Goal: Task Accomplishment & Management: Manage account settings

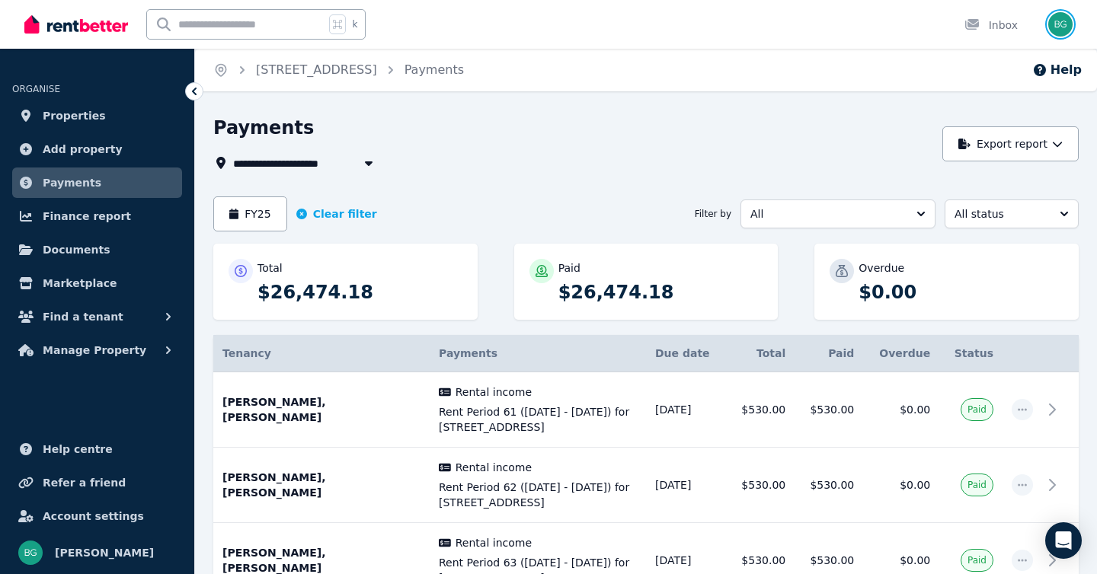
click at [1067, 26] on img "button" at bounding box center [1060, 24] width 24 height 24
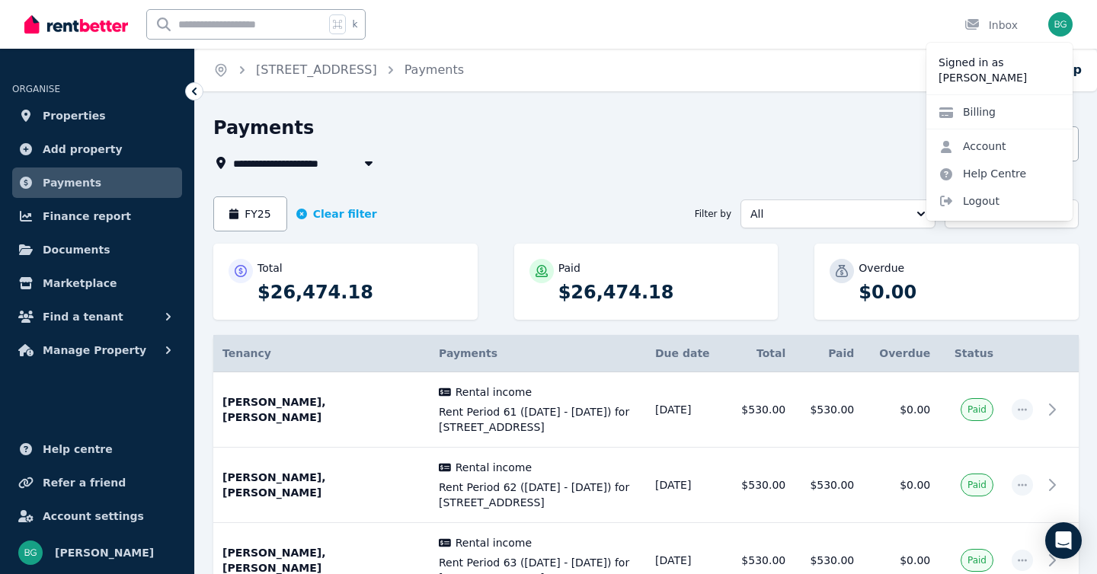
click at [810, 46] on div "k Inbox" at bounding box center [522, 24] width 996 height 49
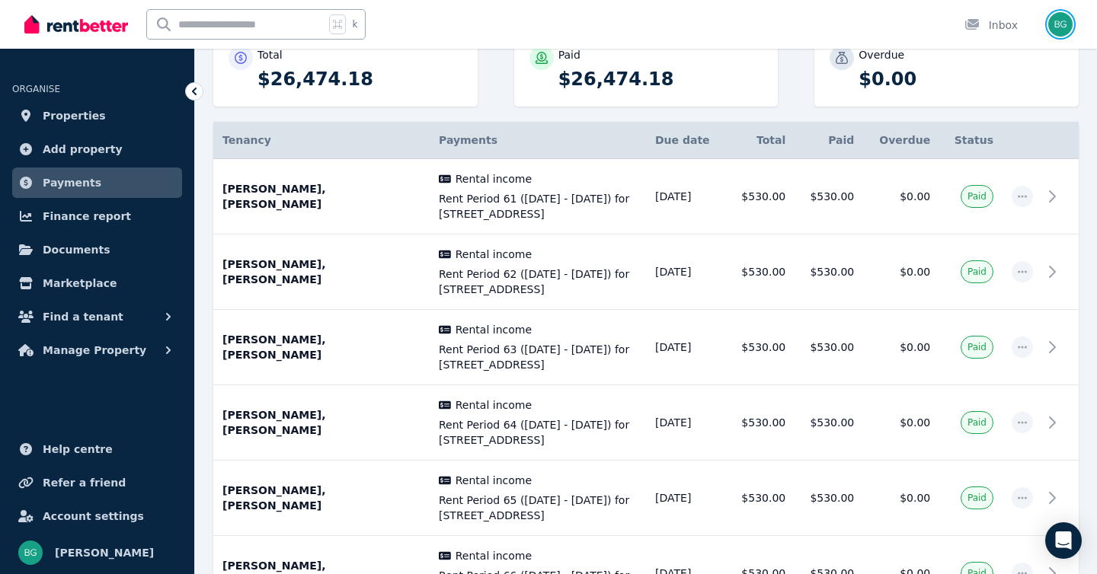
scroll to position [264, 0]
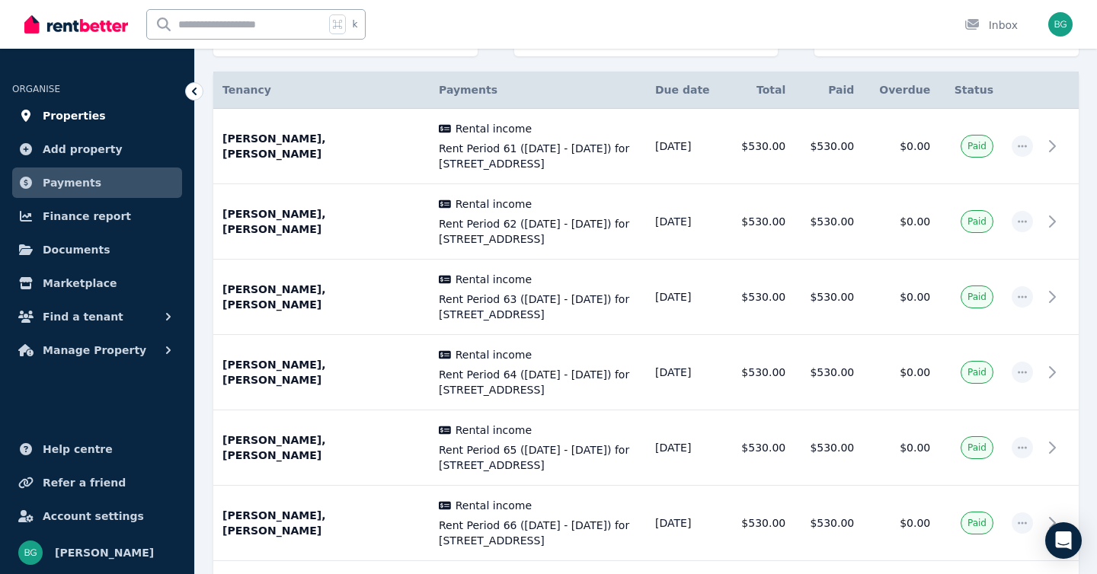
click at [75, 118] on span "Properties" at bounding box center [74, 116] width 63 height 18
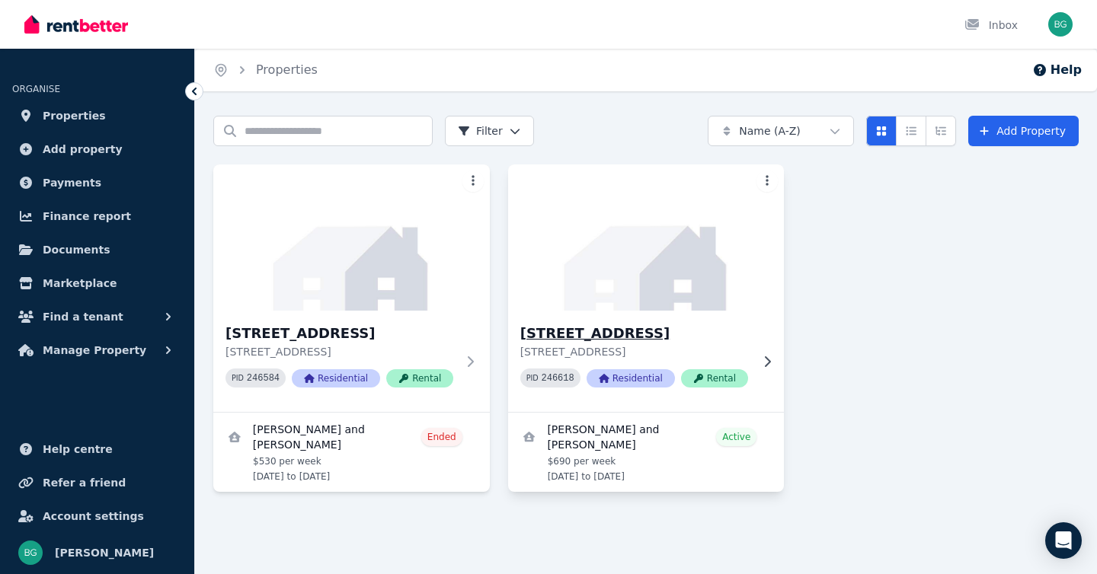
click at [631, 338] on h3 "[STREET_ADDRESS]" at bounding box center [635, 333] width 231 height 21
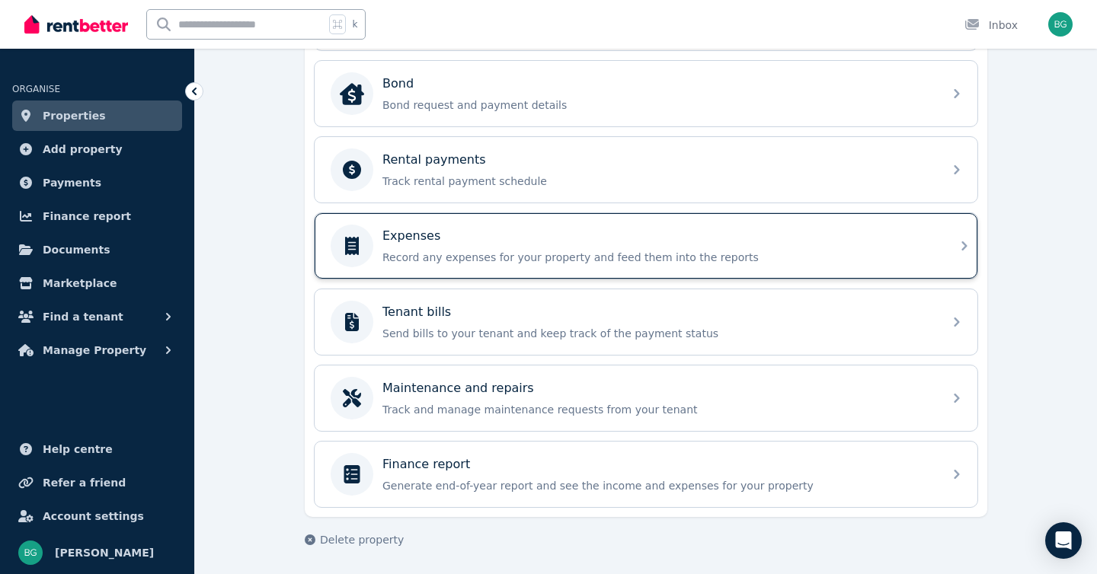
scroll to position [574, 0]
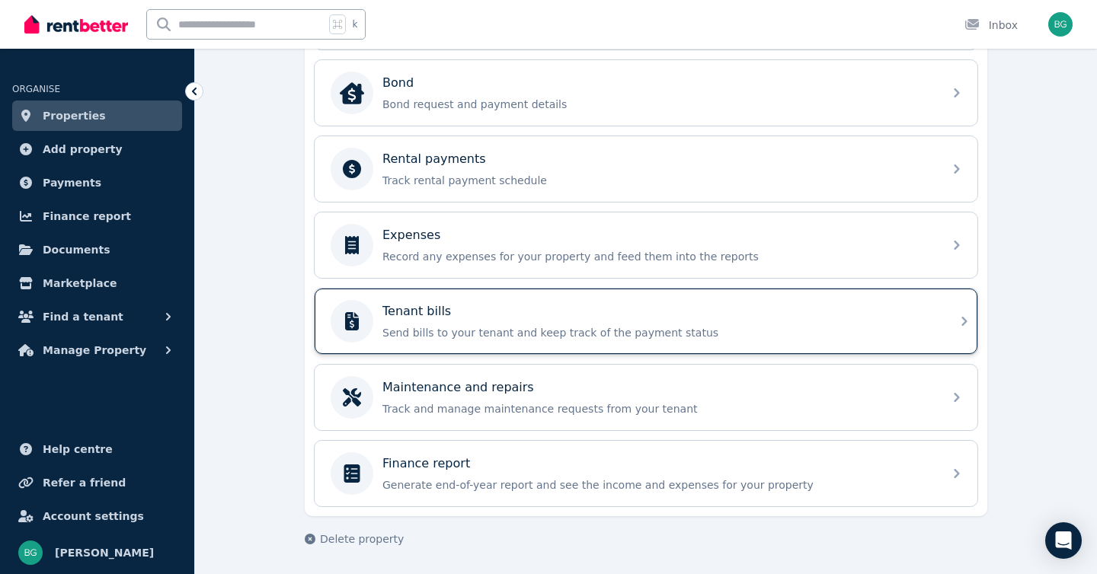
click at [453, 325] on p "Send bills to your tenant and keep track of the payment status" at bounding box center [657, 332] width 551 height 15
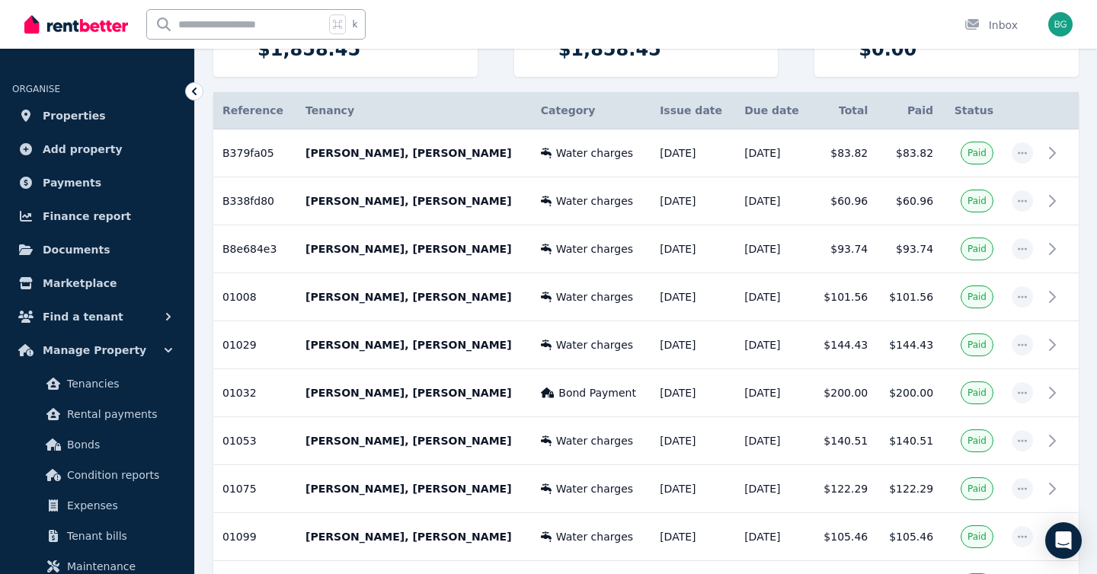
scroll to position [599, 0]
